Goal: Transaction & Acquisition: Obtain resource

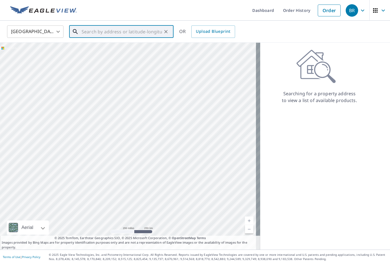
click at [82, 32] on input "text" at bounding box center [122, 32] width 80 height 16
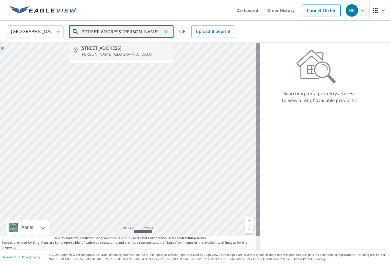
click at [103, 55] on p "[PERSON_NAME][GEOGRAPHIC_DATA]" at bounding box center [124, 54] width 89 height 6
type input "[STREET_ADDRESS][PERSON_NAME]"
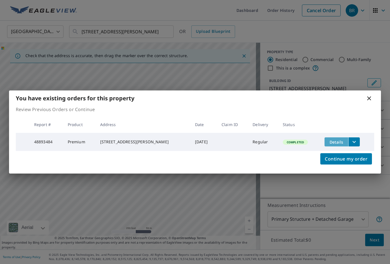
click at [334, 142] on span "Details" at bounding box center [336, 141] width 17 height 5
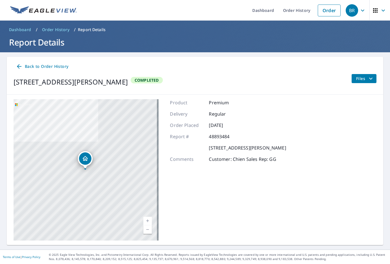
click at [21, 68] on icon at bounding box center [19, 66] width 7 height 7
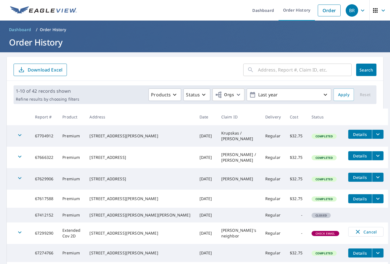
click at [258, 67] on input "text" at bounding box center [305, 70] width 94 height 16
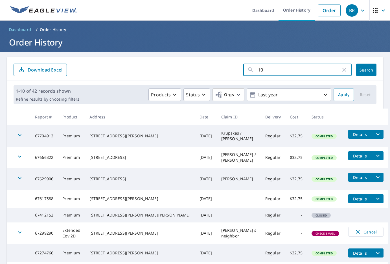
type input "1"
type input "[STREET_ADDRESS][PERSON_NAME]"
click button "Search" at bounding box center [366, 70] width 20 height 12
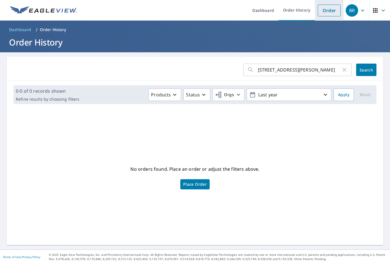
click at [328, 11] on link "Order" at bounding box center [329, 11] width 23 height 12
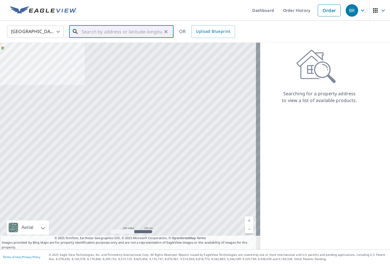
click at [94, 36] on input "text" at bounding box center [122, 32] width 80 height 16
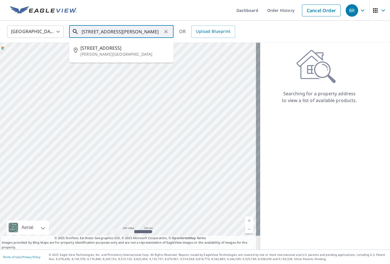
type input "[STREET_ADDRESS][PERSON_NAME]"
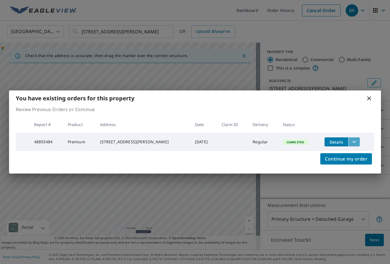
click at [352, 142] on icon "filesDropdownBtn-48893484" at bounding box center [354, 141] width 7 height 7
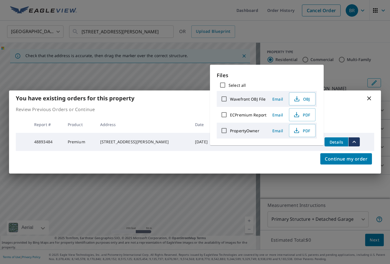
click at [224, 83] on input "Select all" at bounding box center [223, 85] width 12 height 12
checkbox input "true"
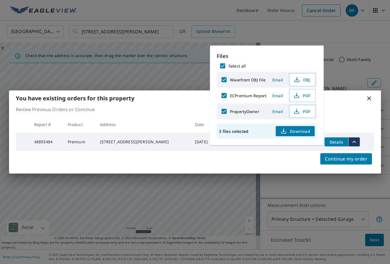
click at [297, 128] on span "Download" at bounding box center [295, 131] width 30 height 7
